Goal: Navigation & Orientation: Find specific page/section

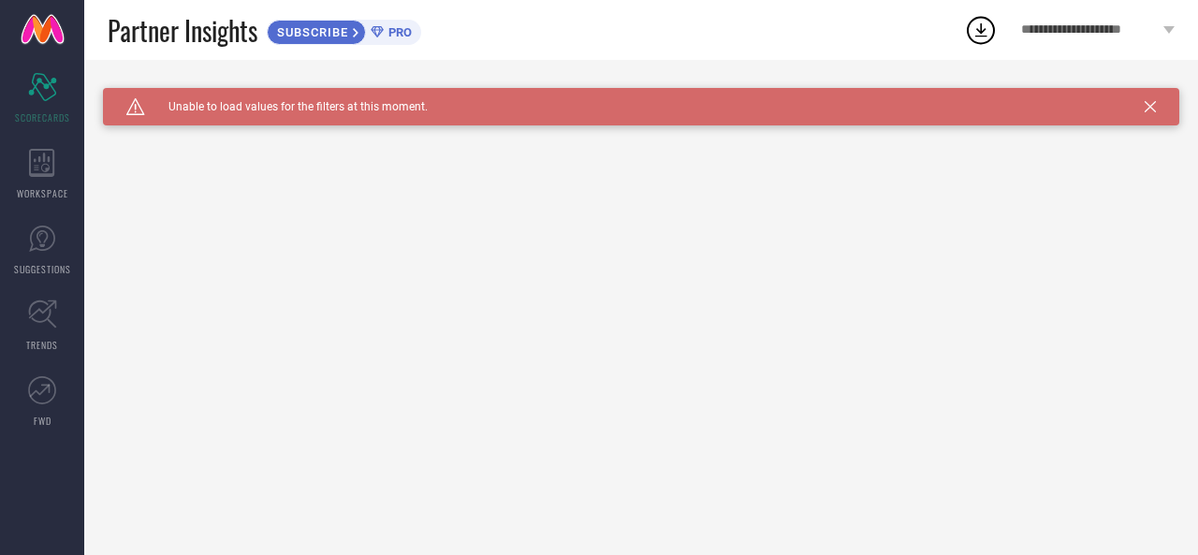
click at [1158, 111] on div "Caution Created with Sketch. Unable to load values for the filters at this mome…" at bounding box center [641, 106] width 1076 height 37
click at [31, 170] on icon at bounding box center [42, 163] width 26 height 28
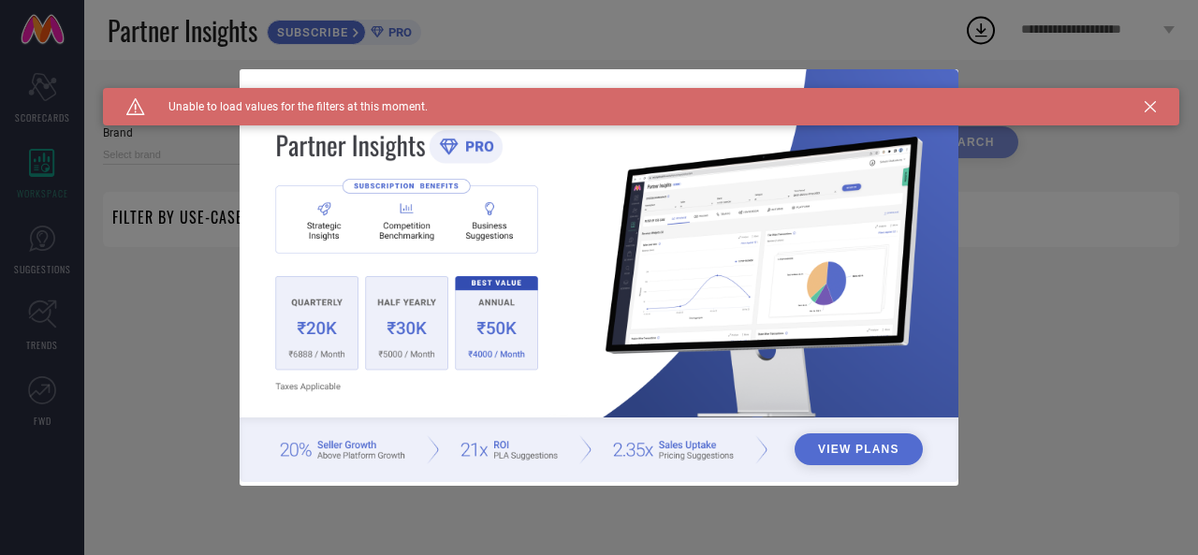
type input "1 STOP FASHION"
type input "All"
click at [1153, 101] on icon at bounding box center [1149, 106] width 11 height 11
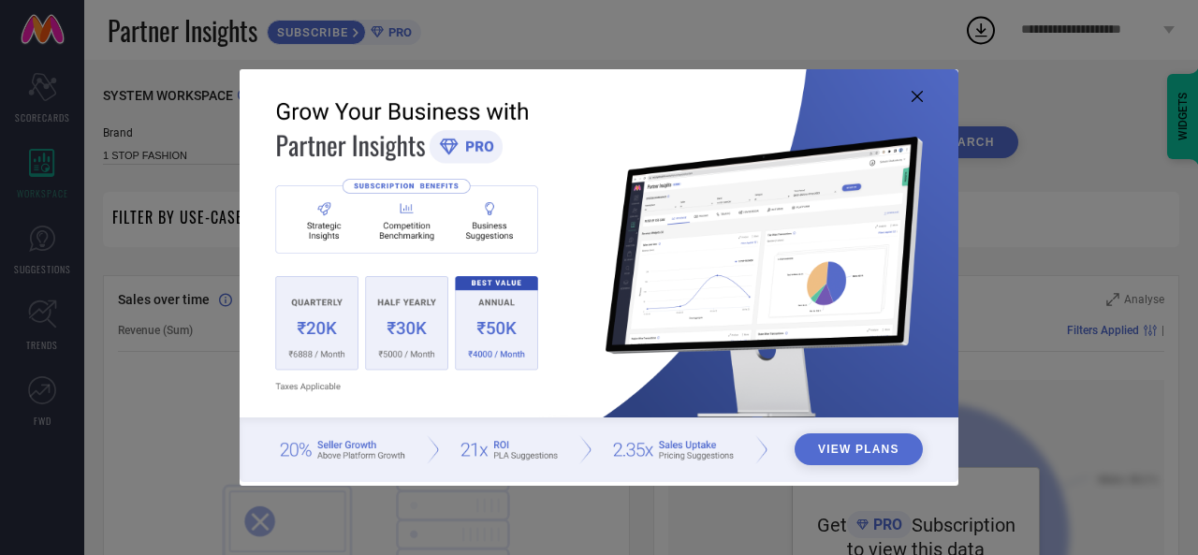
click at [912, 96] on icon at bounding box center [916, 96] width 11 height 11
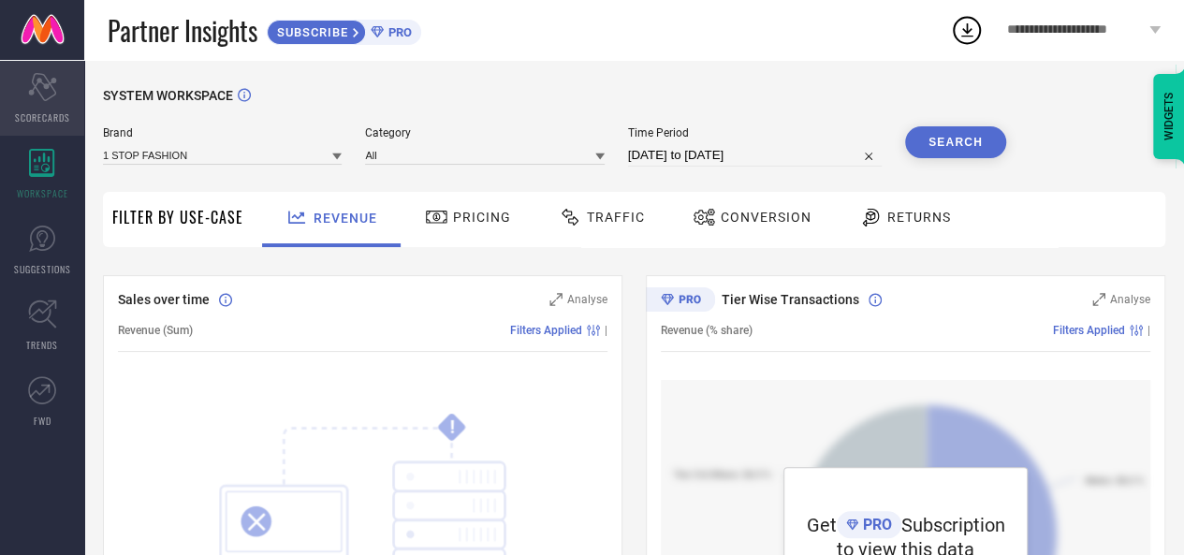
click at [34, 118] on span "SCORECARDS" at bounding box center [42, 117] width 55 height 14
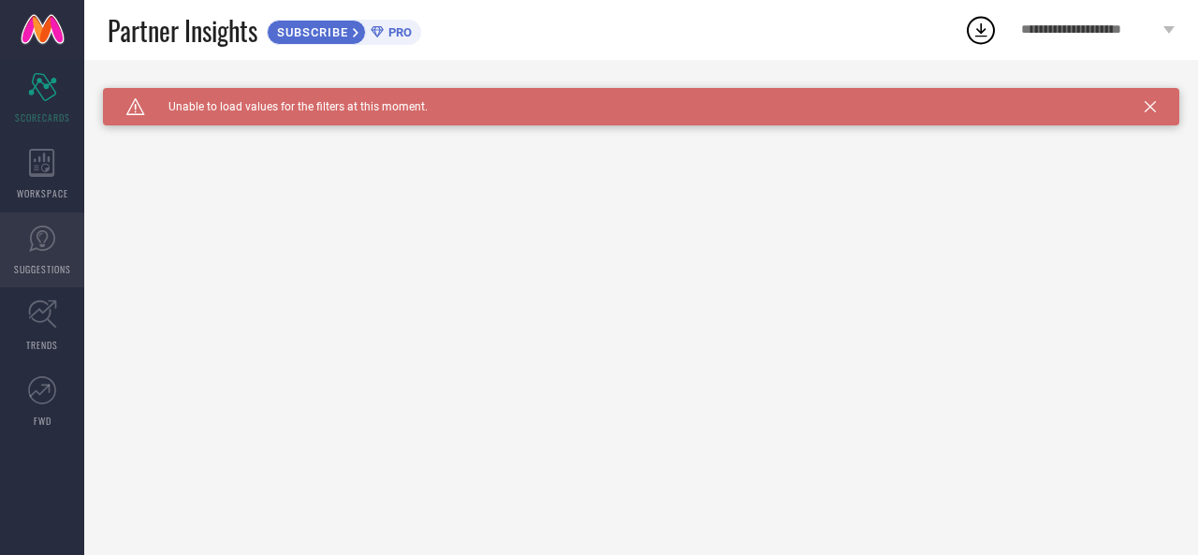
click at [47, 260] on link "SUGGESTIONS" at bounding box center [42, 249] width 84 height 75
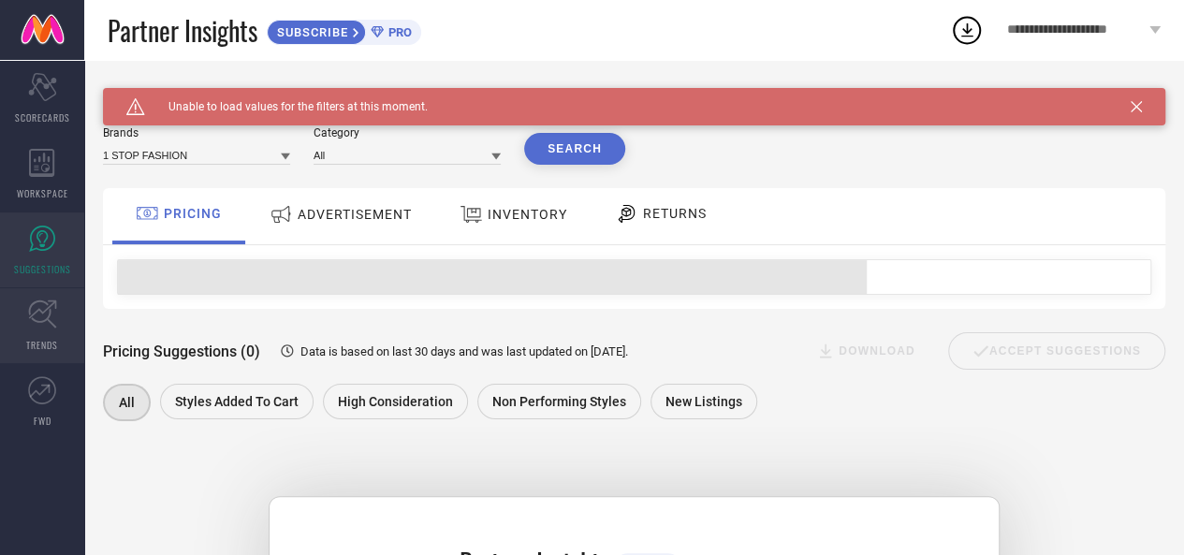
click at [37, 324] on icon at bounding box center [42, 313] width 29 height 29
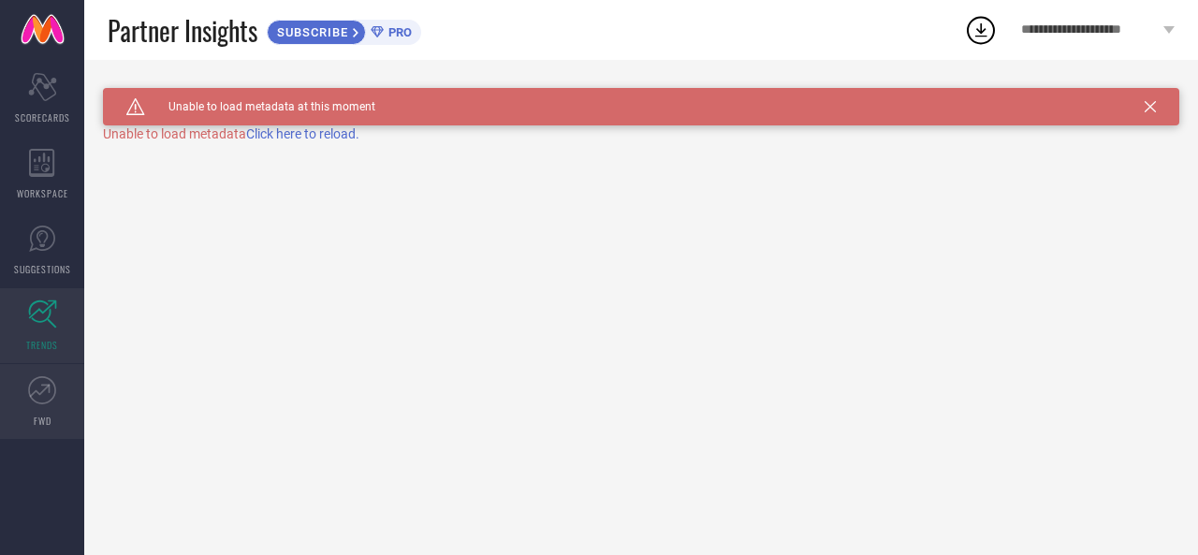
click at [52, 414] on link "FWD" at bounding box center [42, 401] width 84 height 75
